Goal: Task Accomplishment & Management: Manage account settings

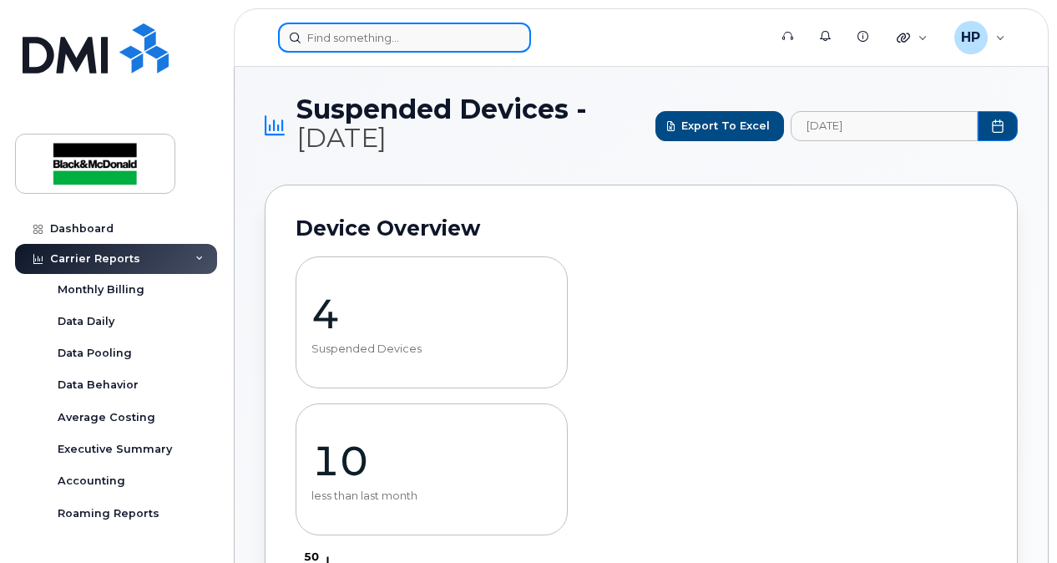
click at [331, 32] on input at bounding box center [404, 38] width 253 height 30
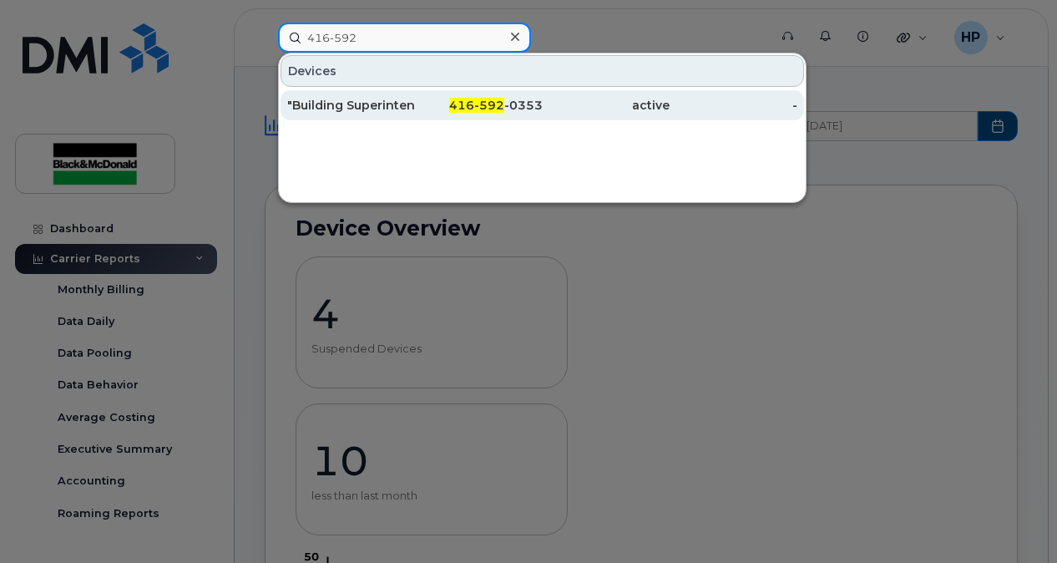
type input "416-592"
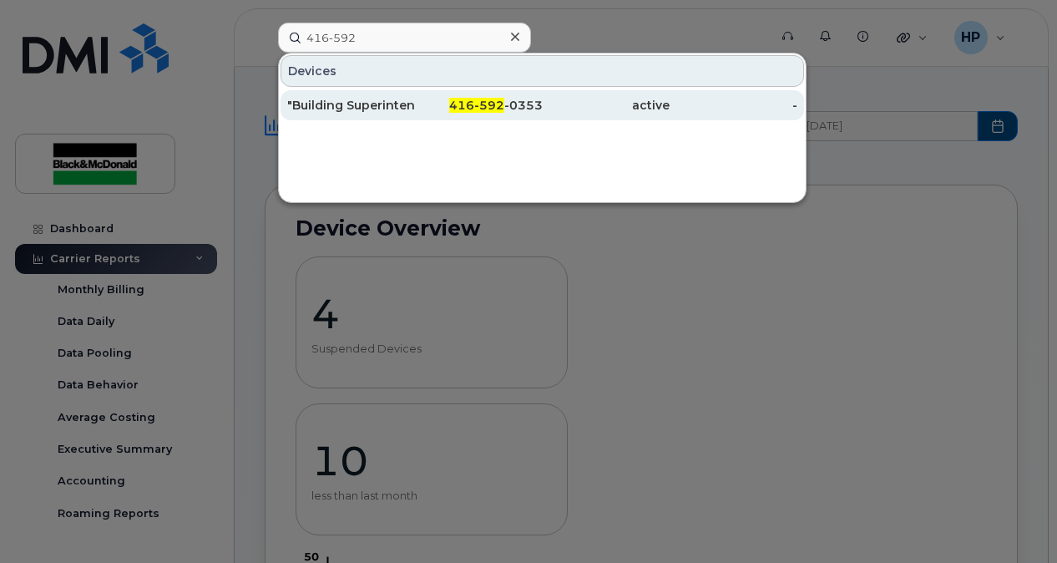
click at [415, 115] on div ""Building Superintendent [PERSON_NAME]."" at bounding box center [479, 105] width 128 height 30
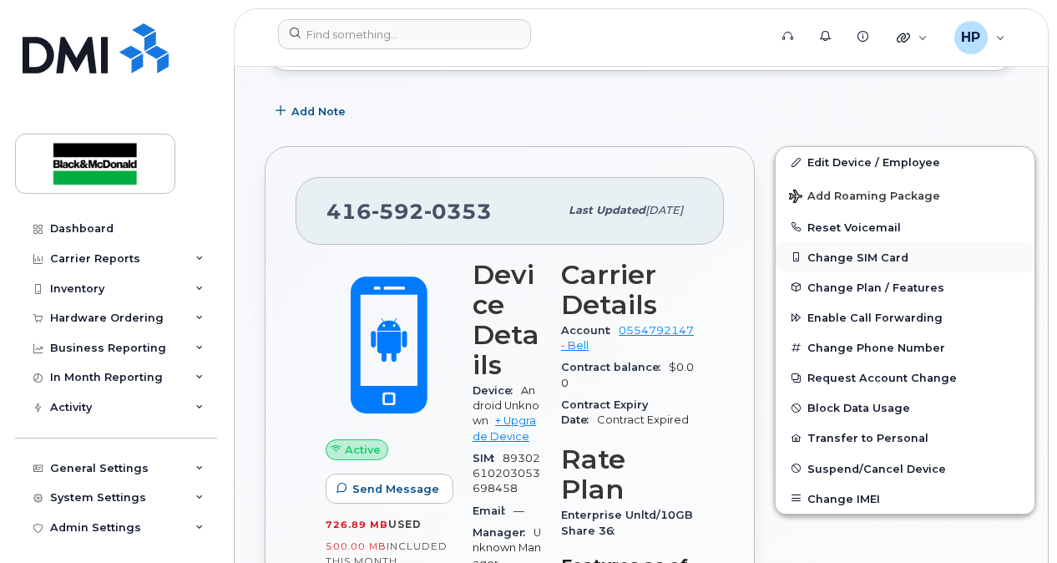
scroll to position [250, 0]
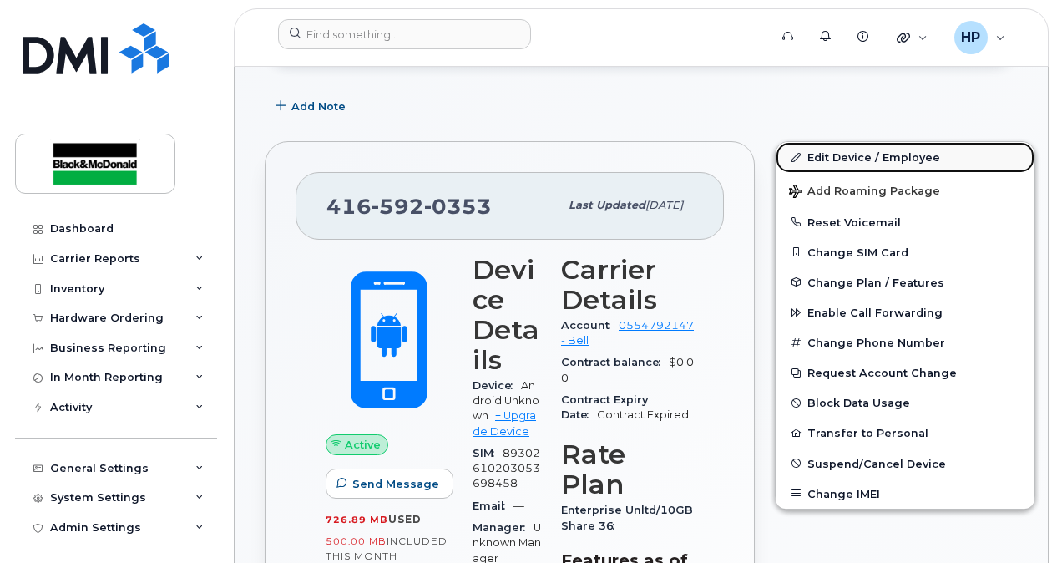
click at [802, 154] on link "Edit Device / Employee" at bounding box center [904, 157] width 259 height 30
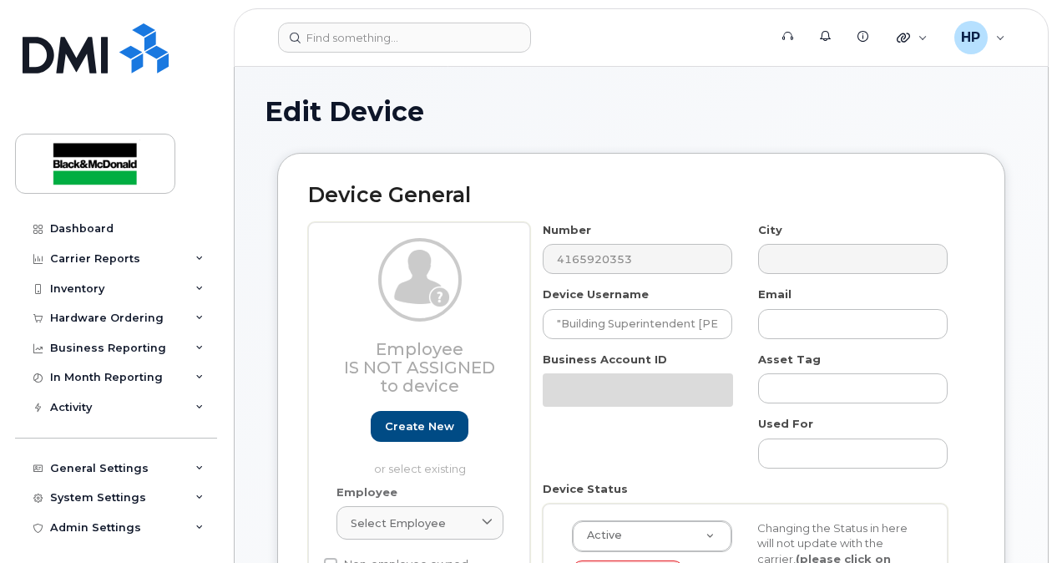
select select "33960196"
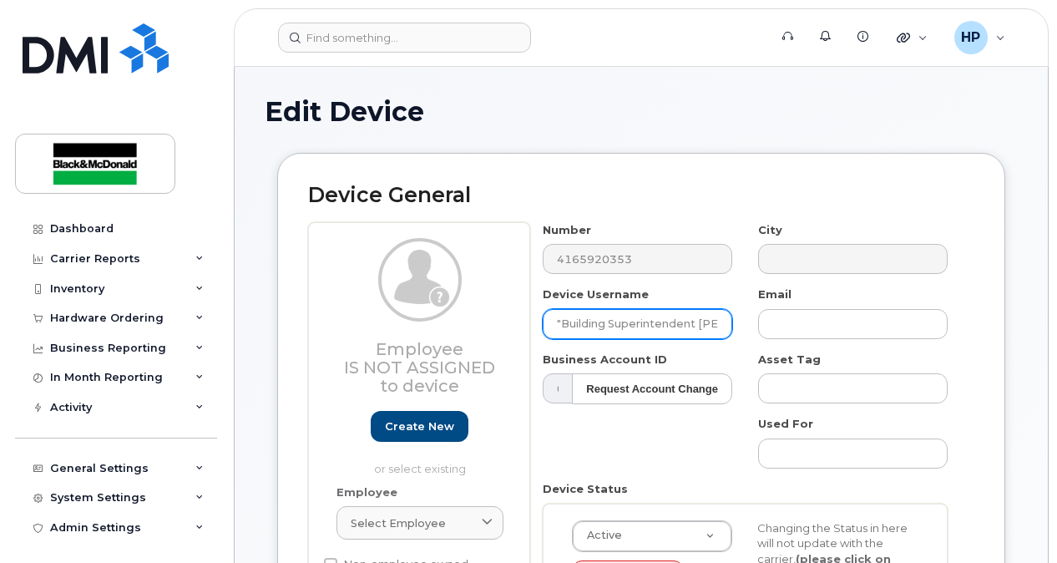
drag, startPoint x: 725, startPoint y: 322, endPoint x: 502, endPoint y: 334, distance: 223.2
click at [502, 334] on div "Employee Is not assigned to device Create new or select existing Employee Selec…" at bounding box center [641, 471] width 666 height 498
type input "an.""
drag, startPoint x: 490, startPoint y: 320, endPoint x: 301, endPoint y: 320, distance: 189.5
click at [301, 320] on div "Device General Employee Is not assigned to device Create new or select existing…" at bounding box center [641, 452] width 728 height 598
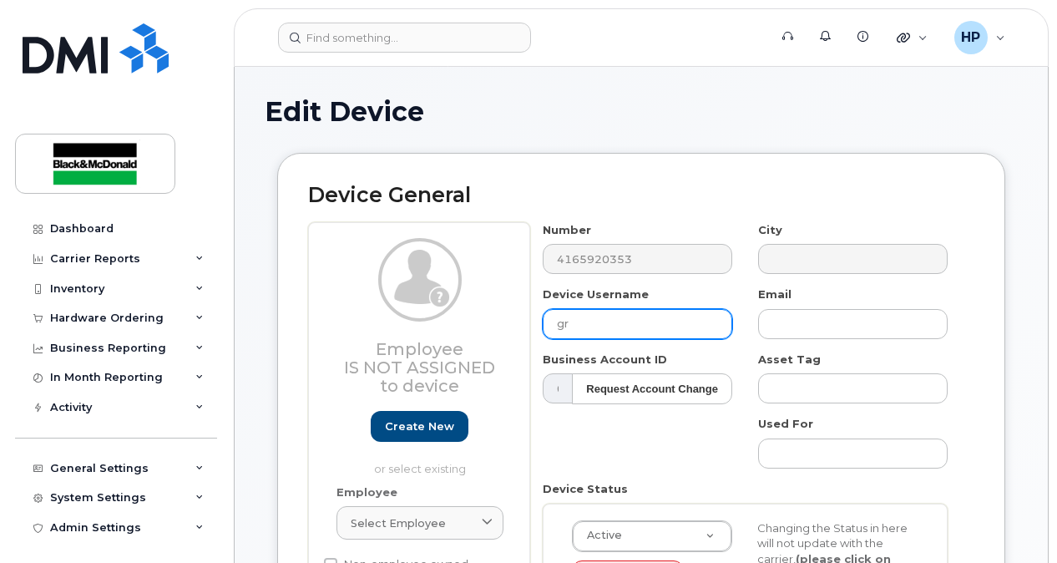
type input "g"
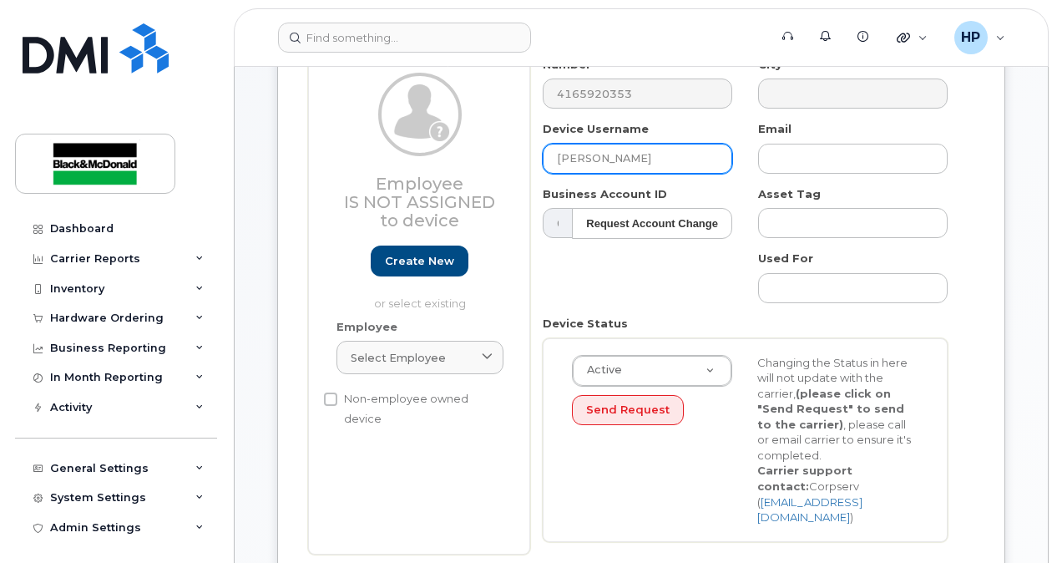
scroll to position [167, 0]
type input "[PERSON_NAME]"
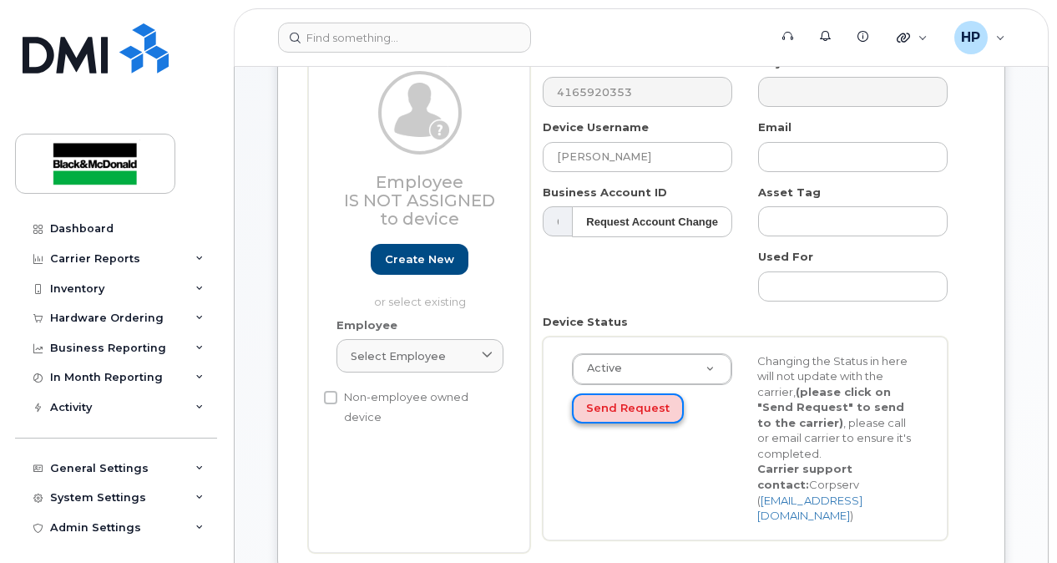
click at [654, 404] on button "Send Request" at bounding box center [628, 408] width 112 height 31
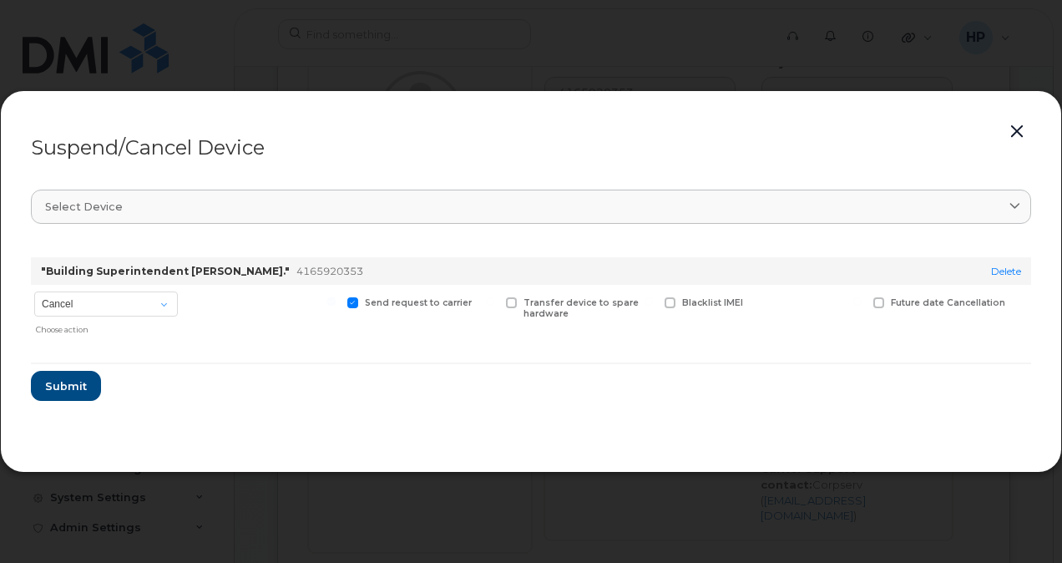
click at [1005, 132] on button "button" at bounding box center [1016, 131] width 25 height 23
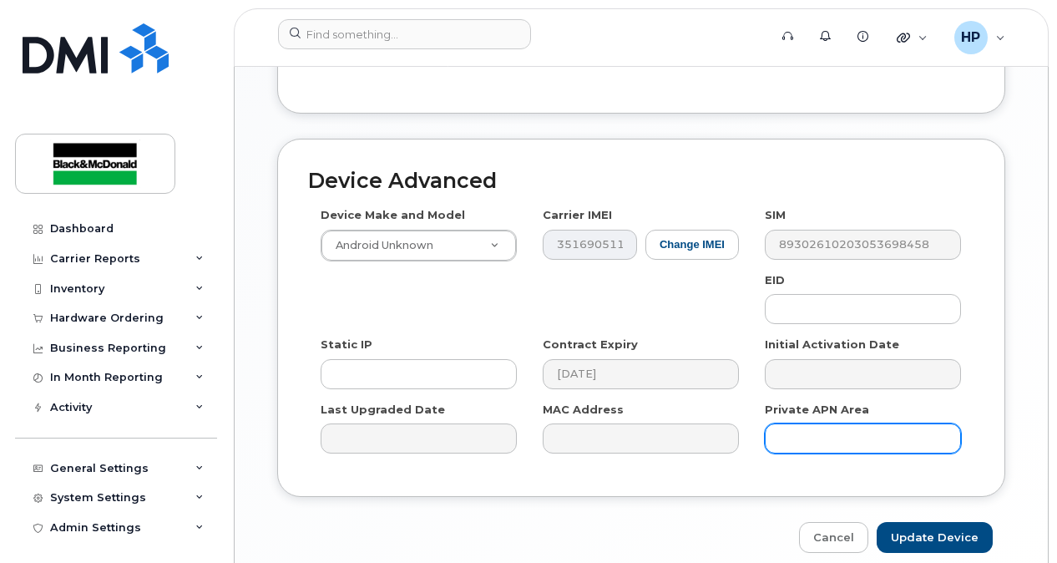
scroll to position [993, 0]
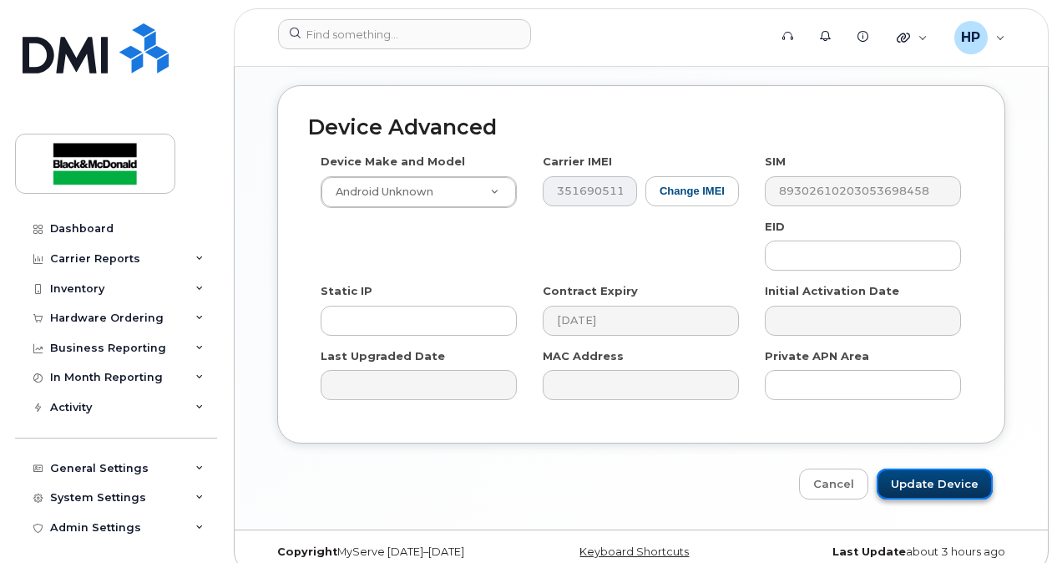
click at [935, 471] on input "Update Device" at bounding box center [934, 483] width 116 height 31
type input "Saving..."
